Goal: Task Accomplishment & Management: Use online tool/utility

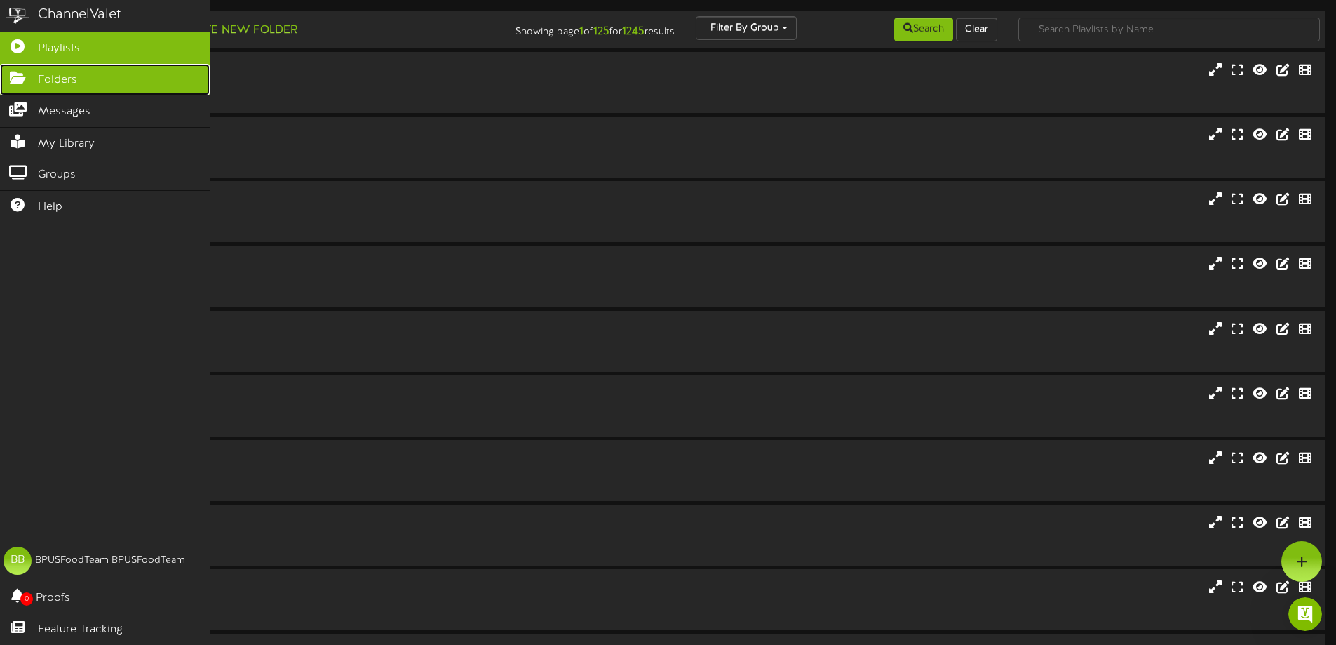
click at [18, 81] on icon at bounding box center [17, 76] width 35 height 11
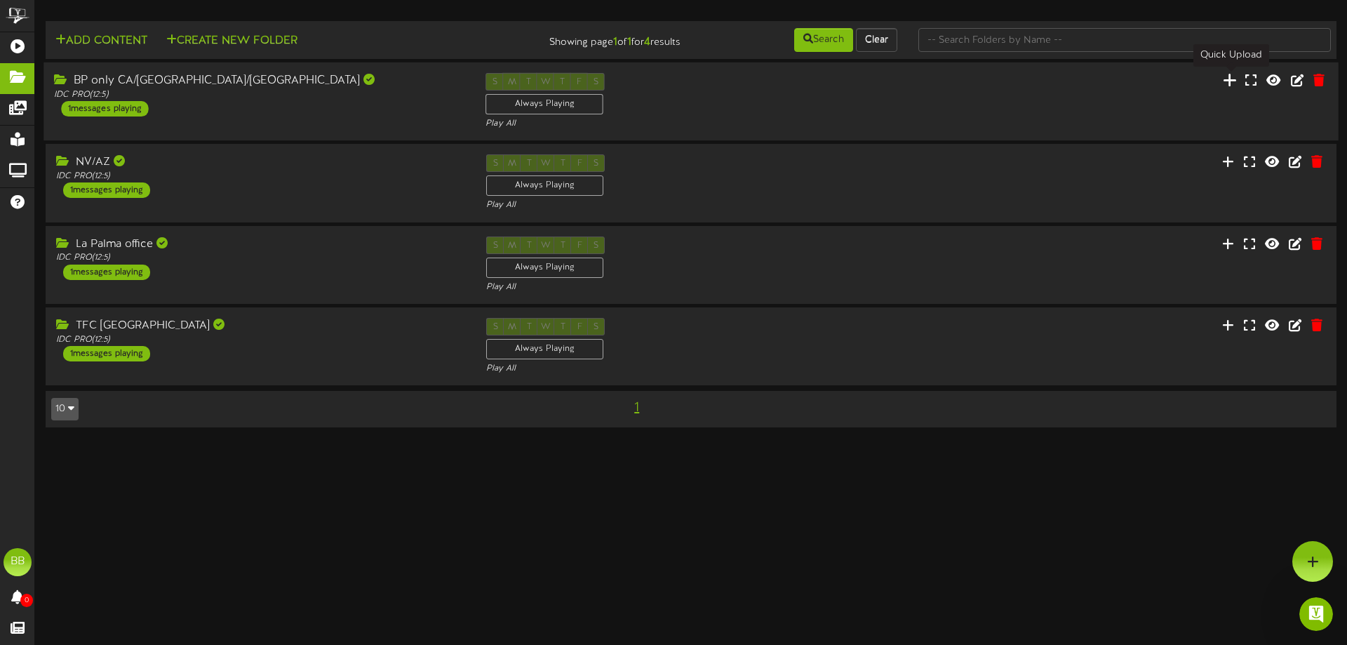
click at [1228, 82] on icon at bounding box center [1230, 79] width 14 height 15
